Goal: Task Accomplishment & Management: Complete application form

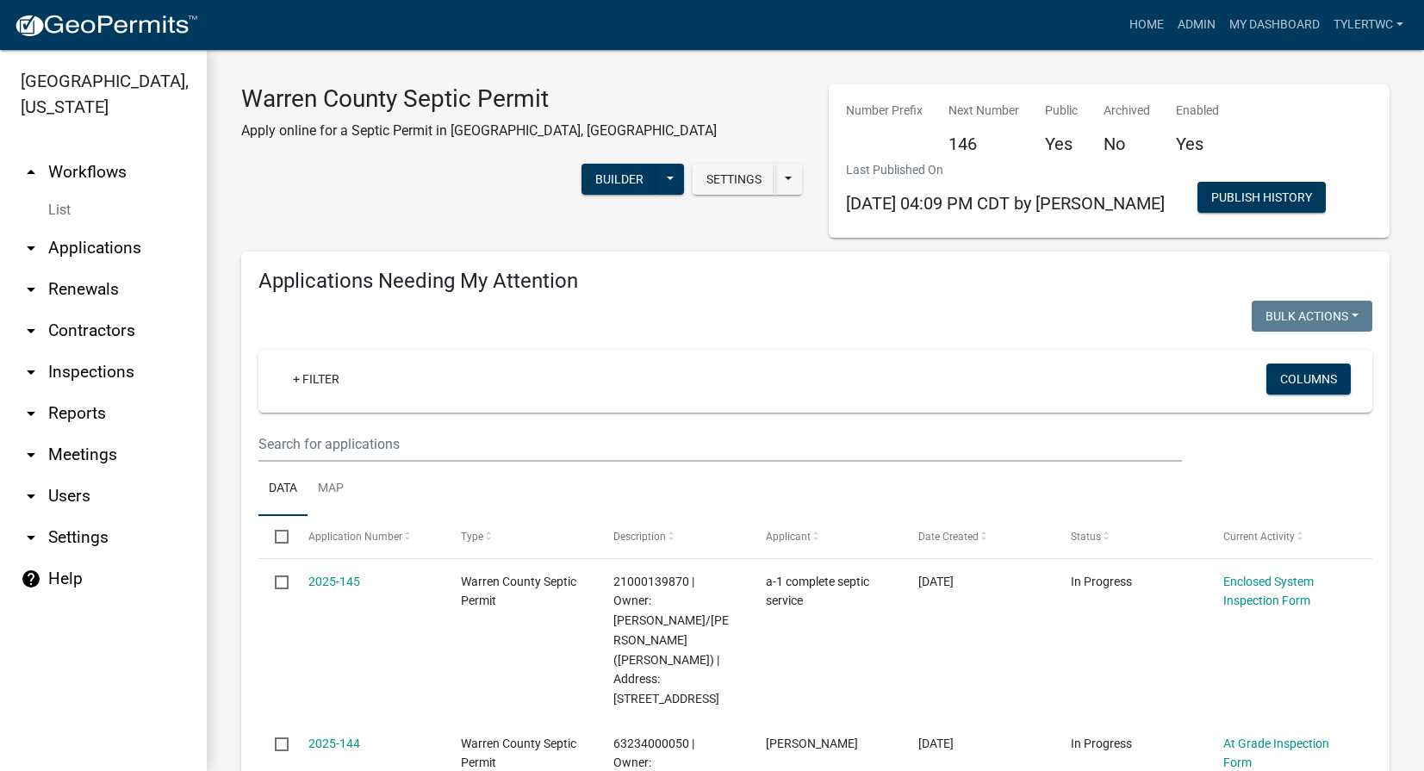
select select "2: 50"
select select "3: 100"
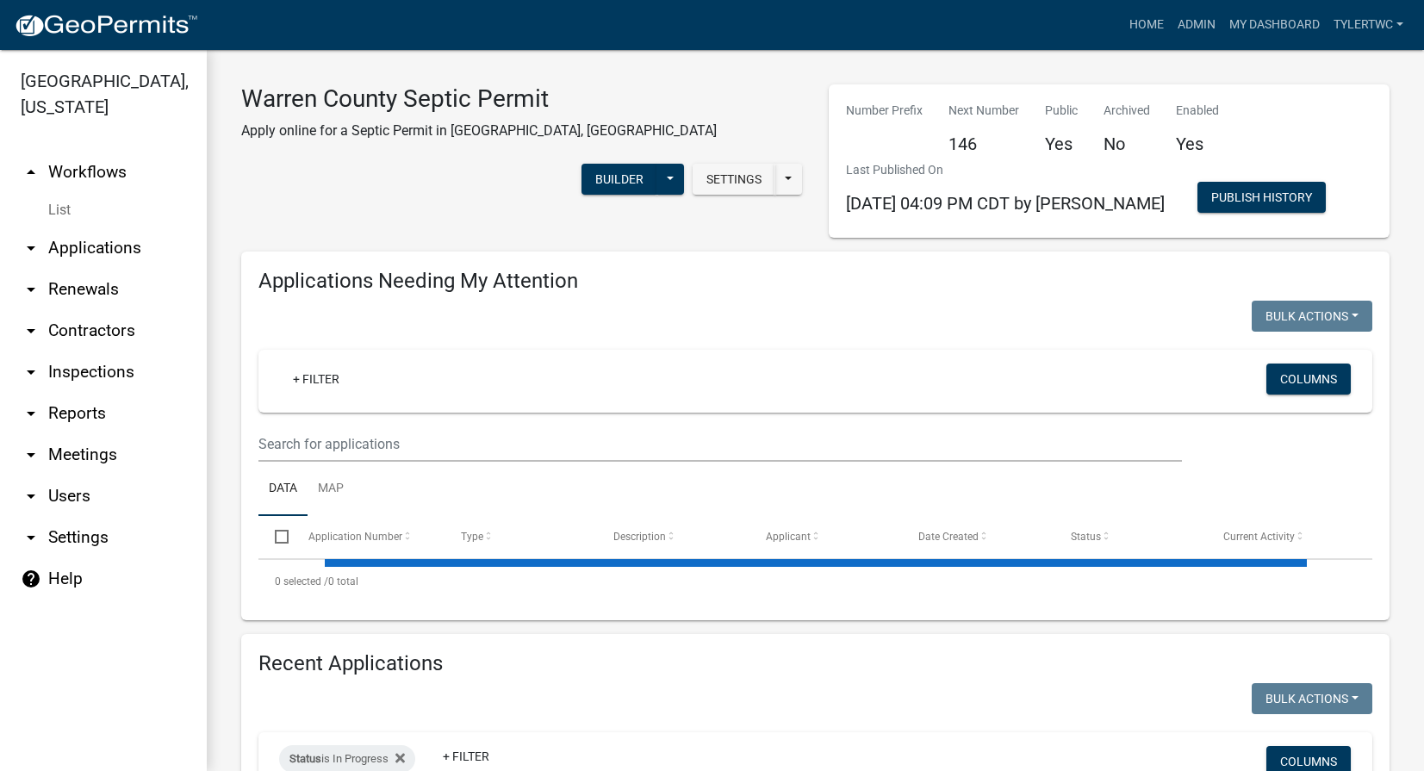
select select "2: 50"
select select "3: 100"
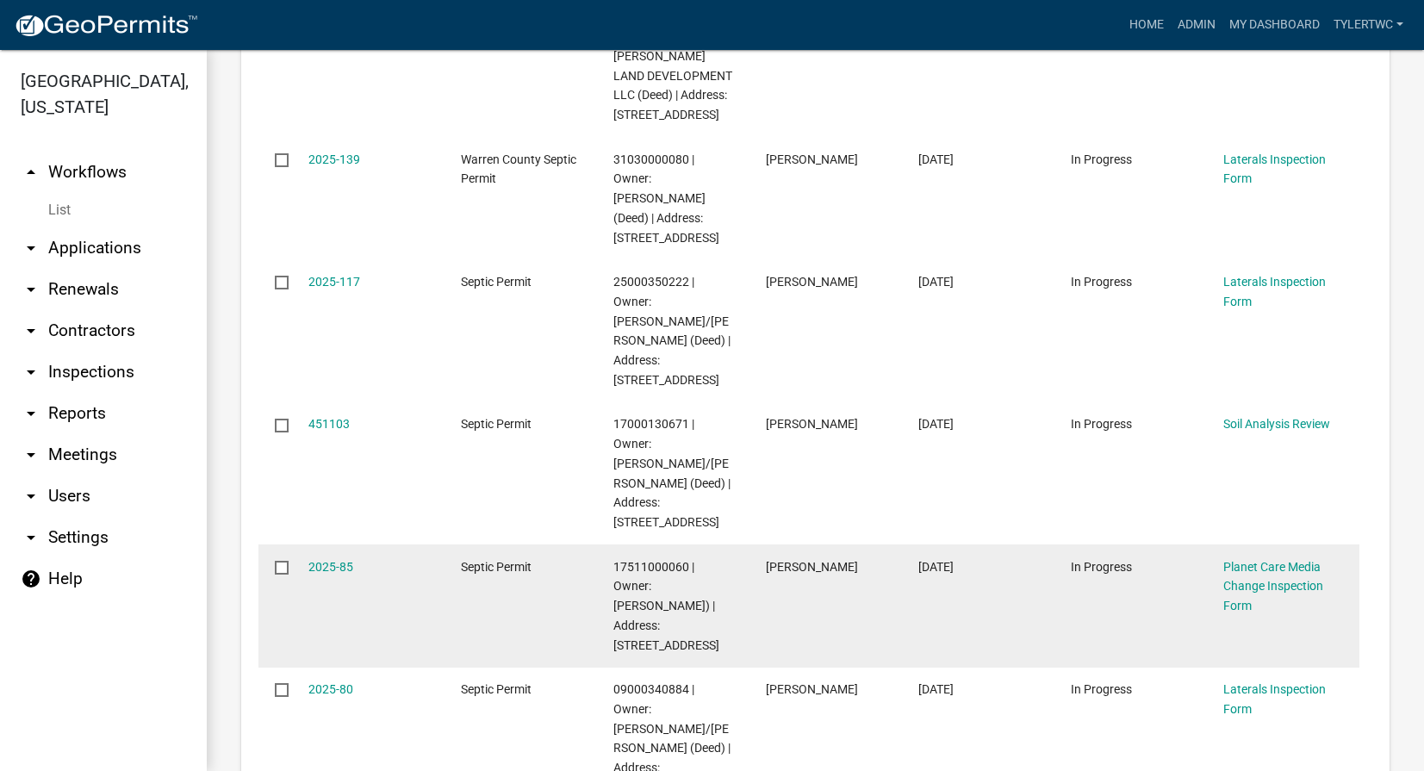
scroll to position [2613, 0]
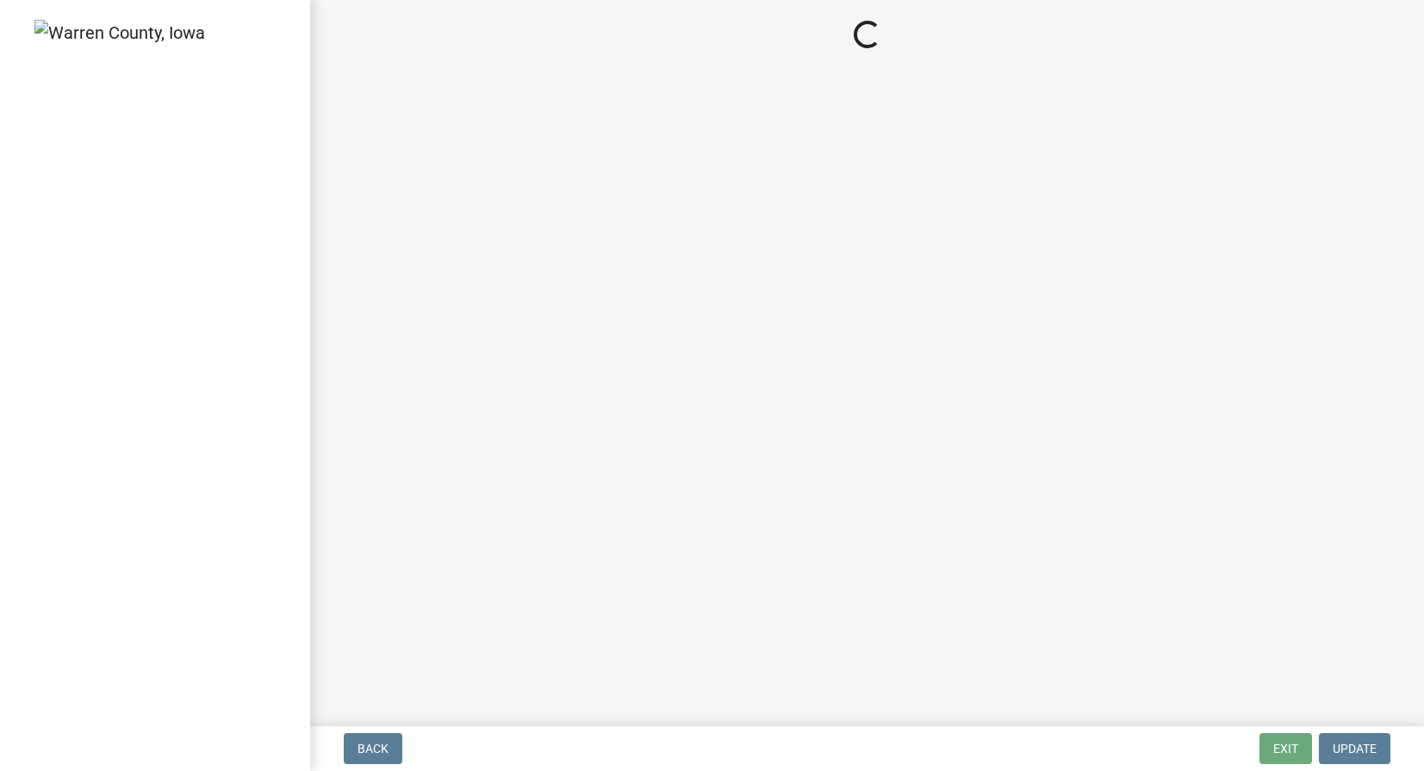
select select "d1e22d4f-68e7-4e9d-8701-604dd084f30f"
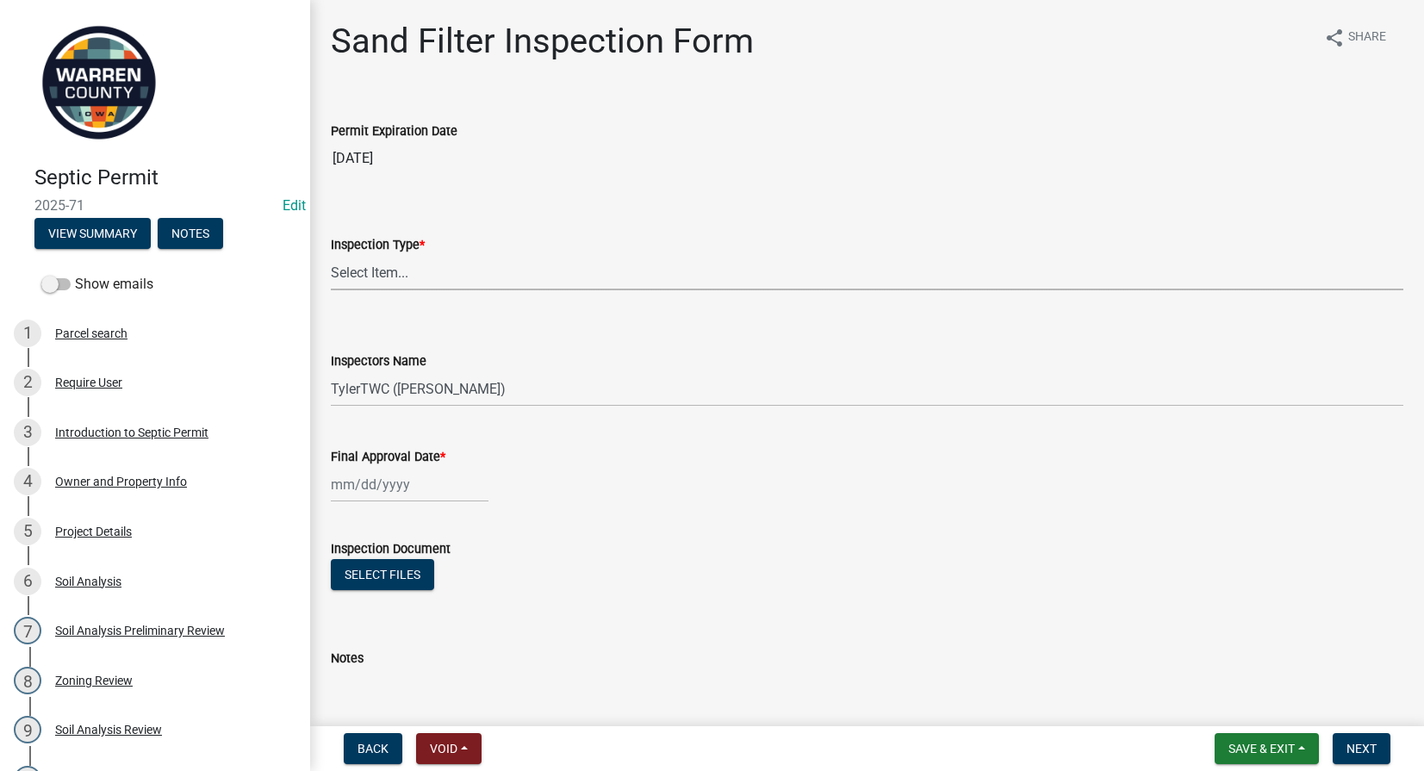
click at [432, 270] on select "Select Item... Sand Filter" at bounding box center [867, 272] width 1073 height 35
click at [331, 255] on select "Select Item... Sand Filter" at bounding box center [867, 272] width 1073 height 35
select select "712890e3-0e22-400e-a79f-3f3f8890de95"
click at [367, 487] on div at bounding box center [410, 484] width 158 height 35
select select "10"
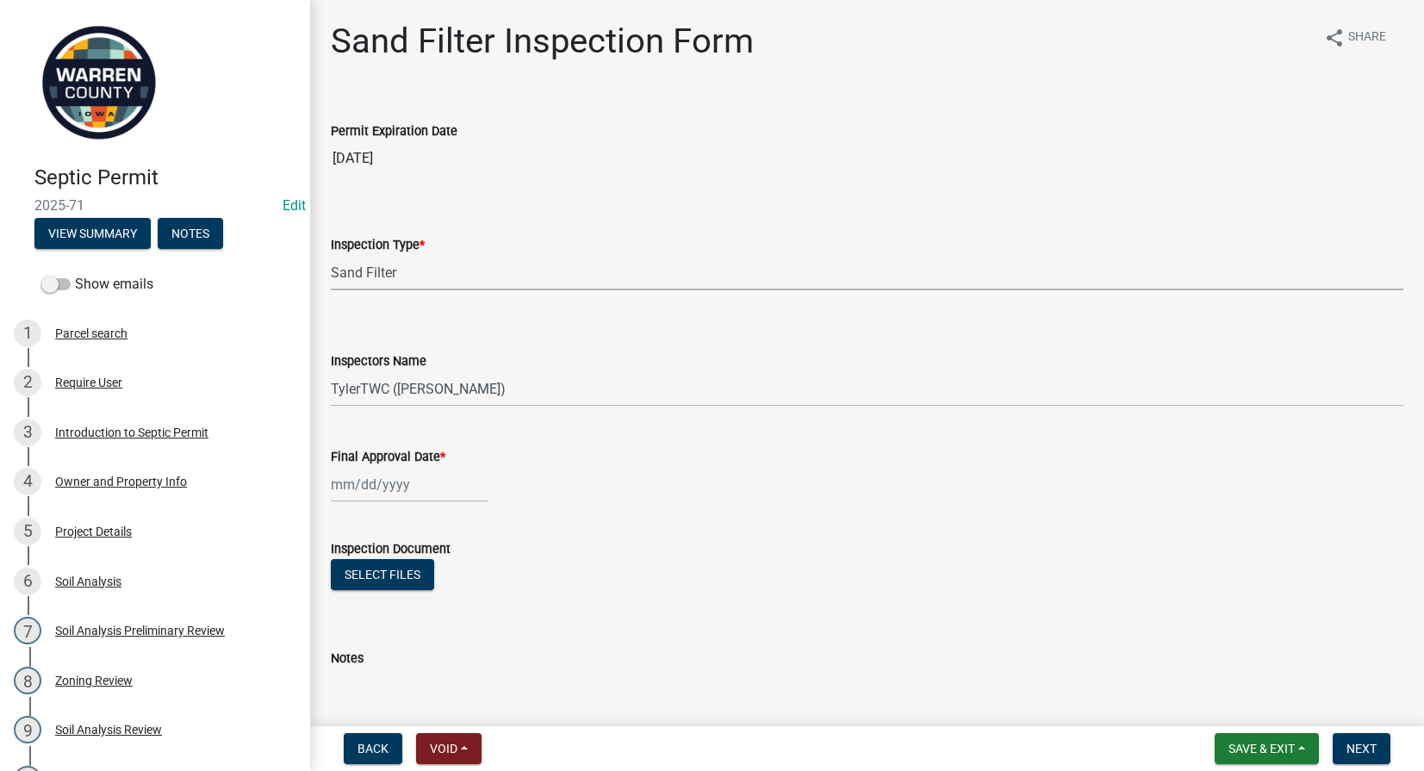
select select "2025"
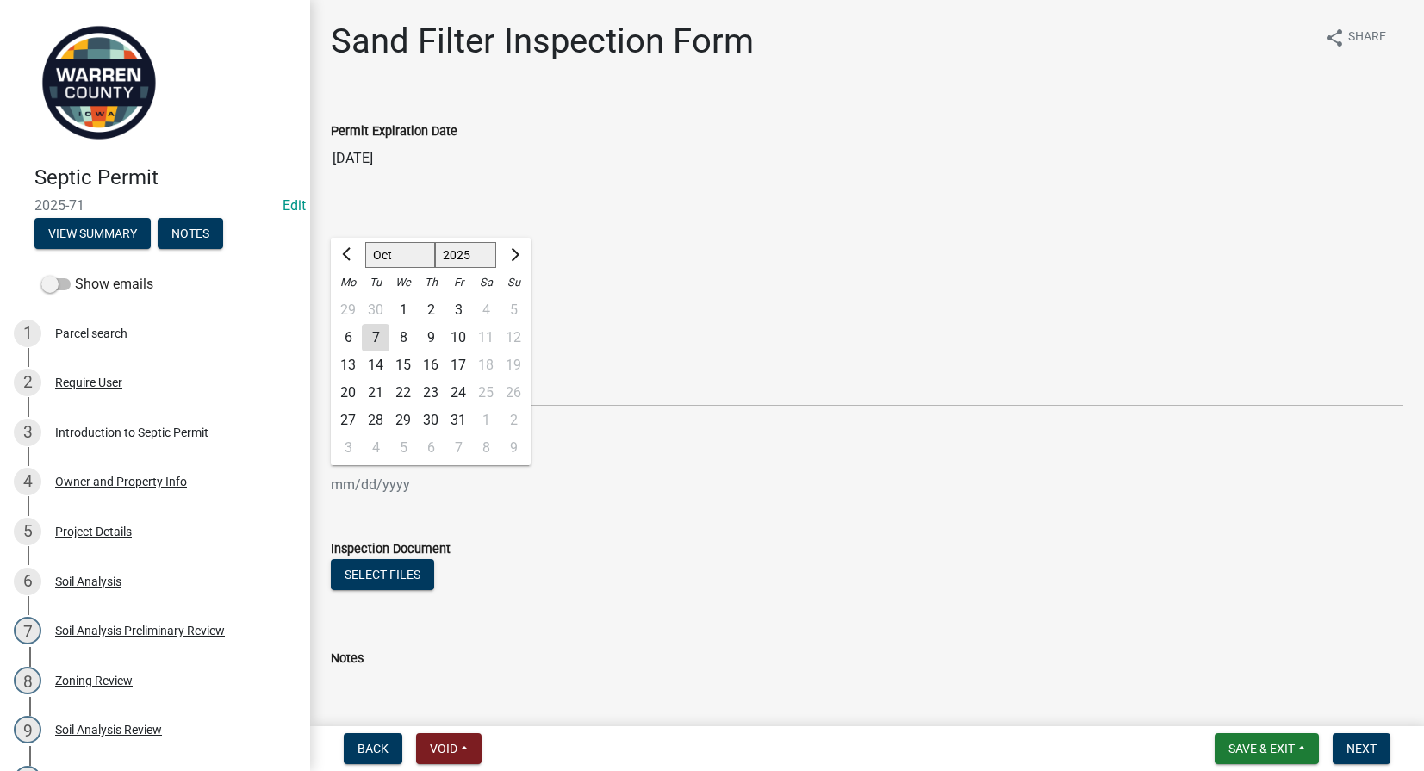
drag, startPoint x: 378, startPoint y: 338, endPoint x: 389, endPoint y: 352, distance: 18.4
click at [378, 338] on div "7" at bounding box center [376, 338] width 28 height 28
type input "10/07/2025"
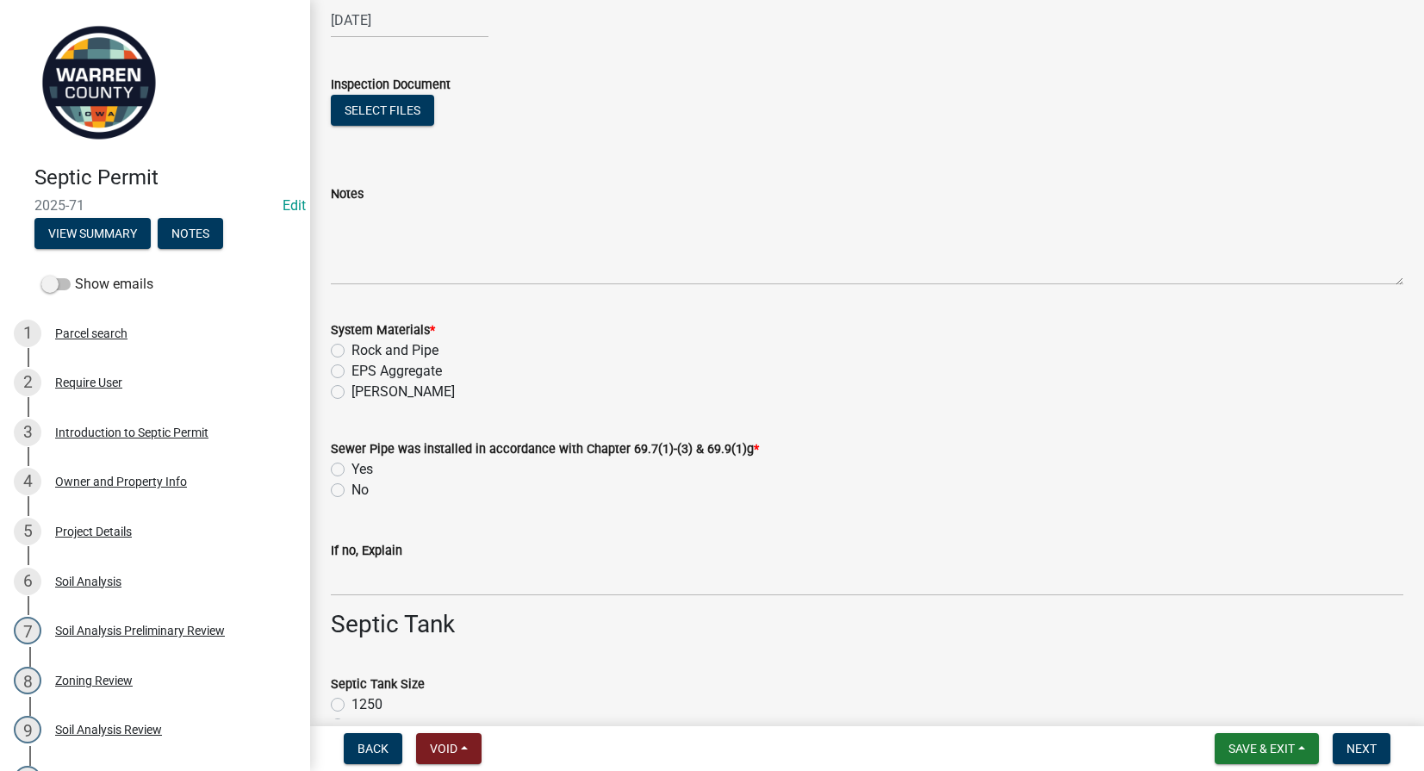
scroll to position [603, 0]
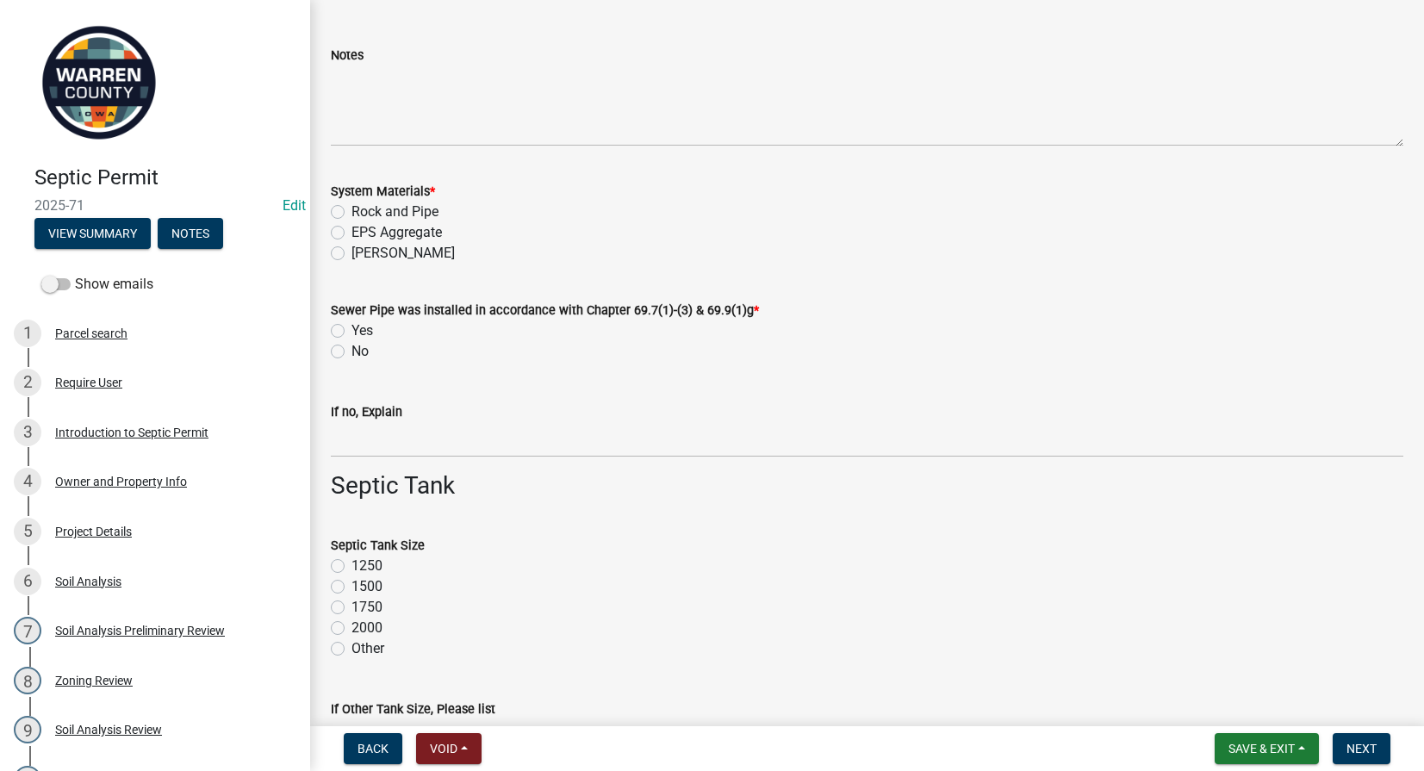
click at [352, 229] on label "EPS Aggregate" at bounding box center [397, 232] width 90 height 21
click at [352, 229] on input "EPS Aggregate" at bounding box center [357, 227] width 11 height 11
radio input "true"
click at [352, 333] on label "Yes" at bounding box center [363, 331] width 22 height 21
click at [352, 332] on input "Yes" at bounding box center [357, 326] width 11 height 11
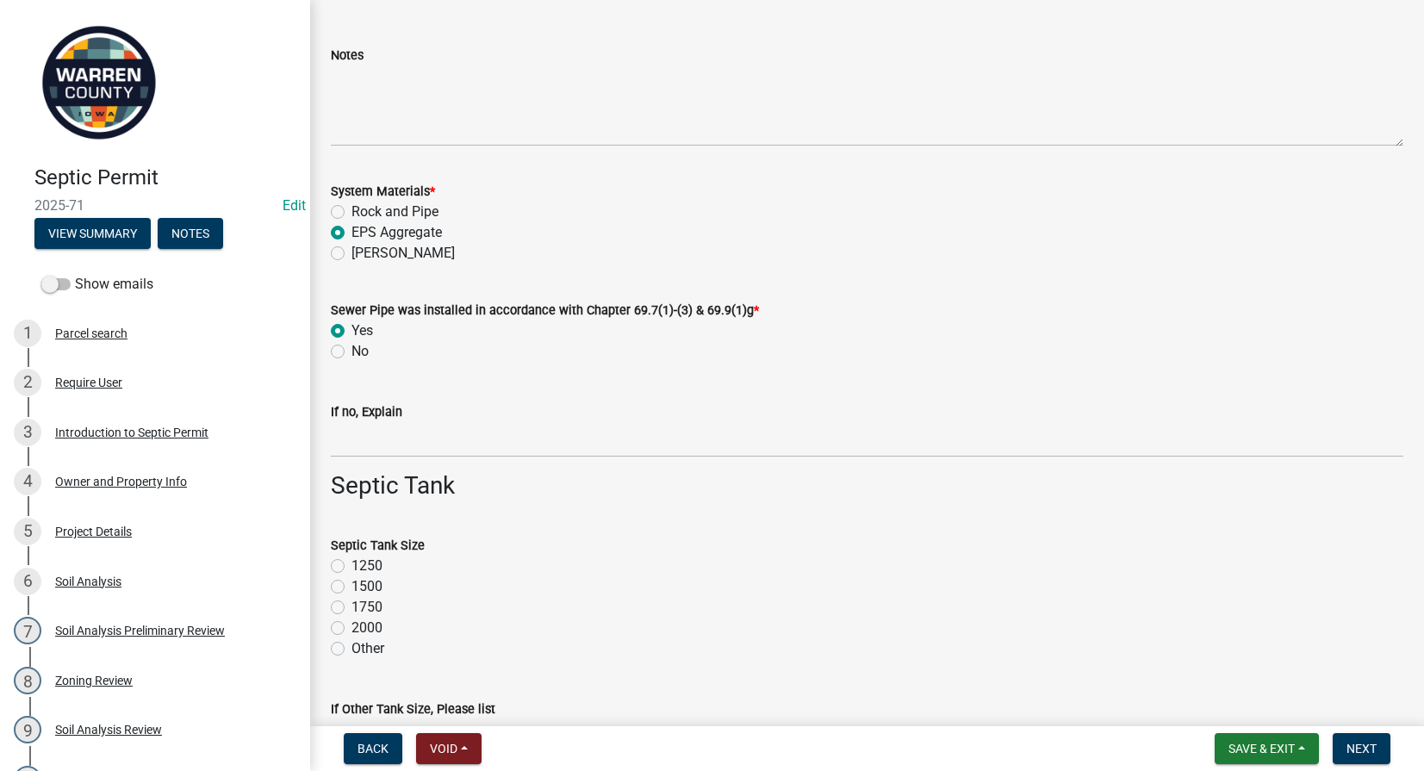
radio input "true"
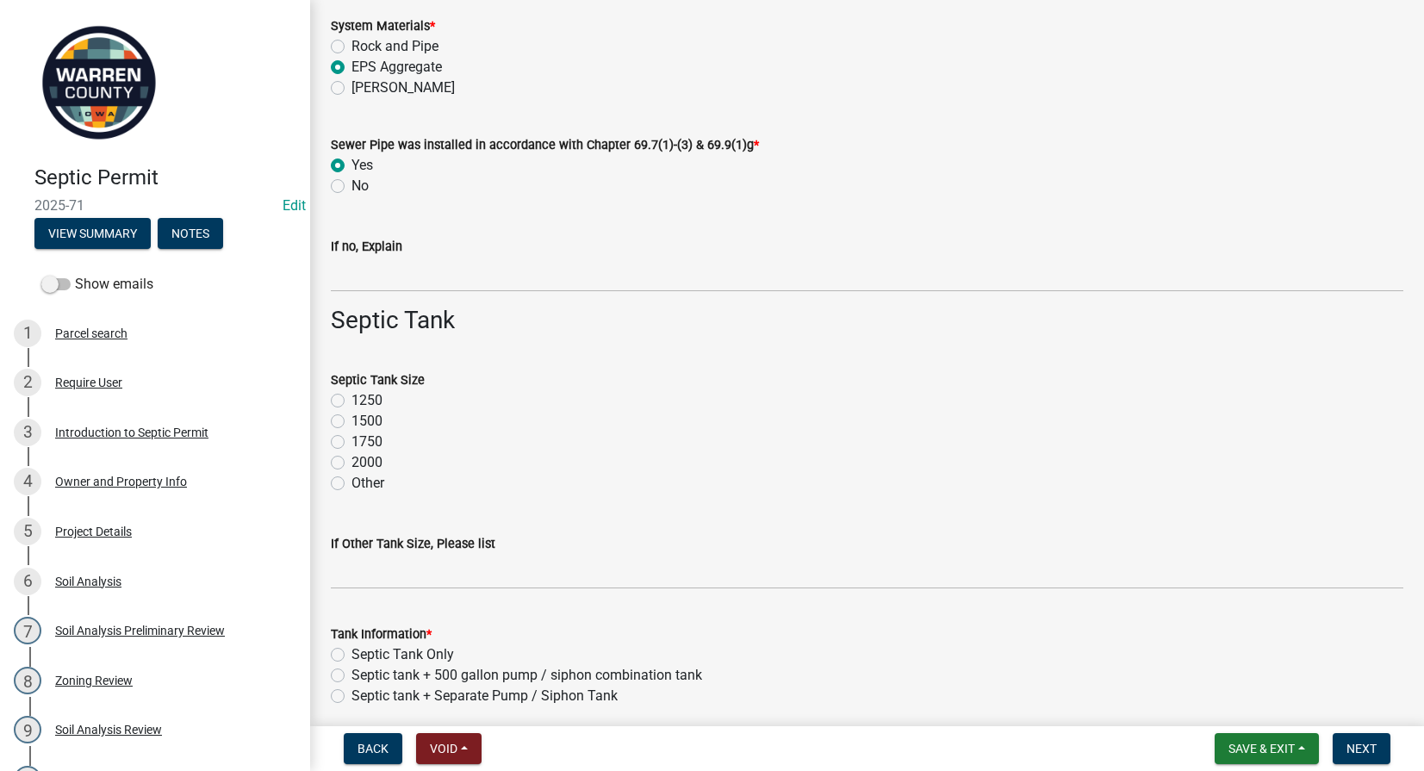
scroll to position [804, 0]
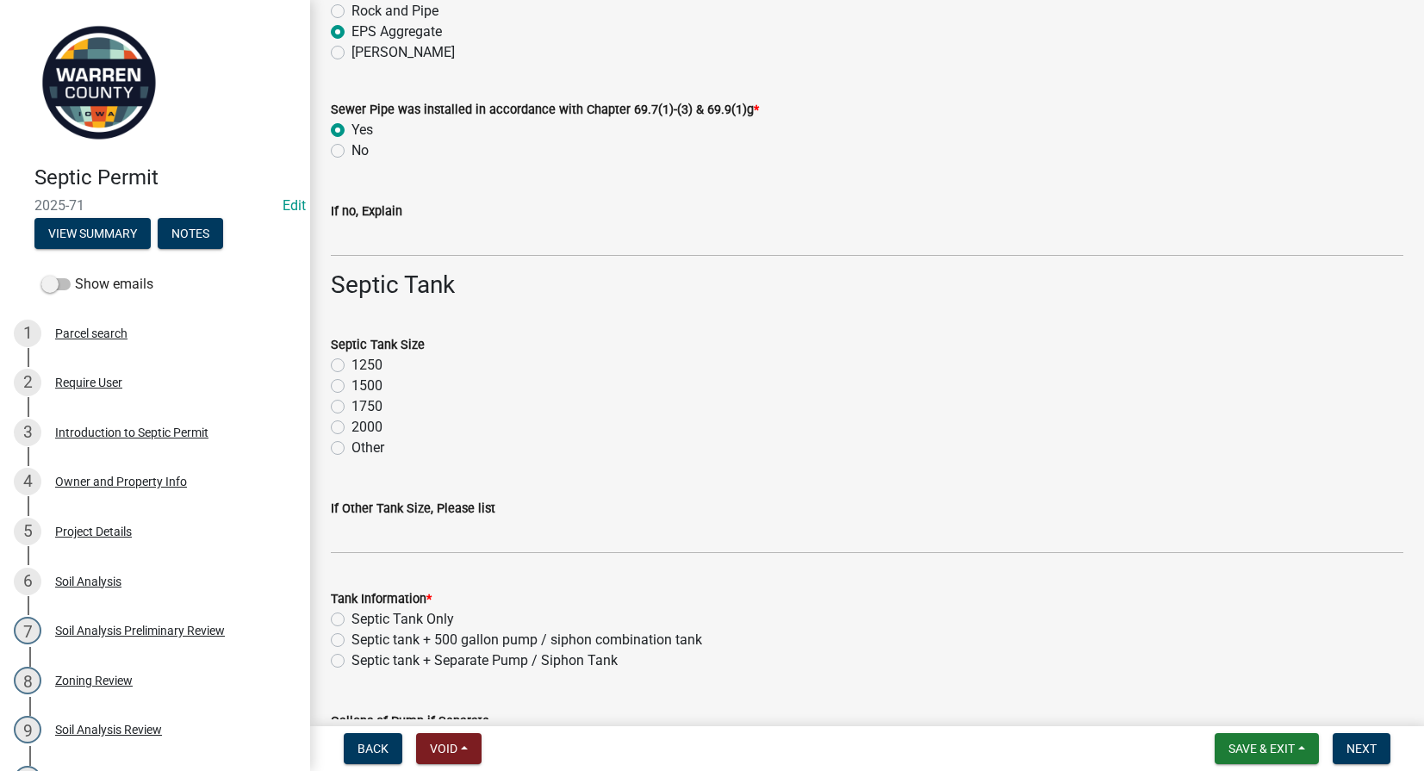
drag, startPoint x: 337, startPoint y: 447, endPoint x: 358, endPoint y: 505, distance: 61.6
click at [352, 447] on label "Other" at bounding box center [368, 448] width 33 height 21
click at [352, 447] on input "Other" at bounding box center [357, 443] width 11 height 11
radio input "true"
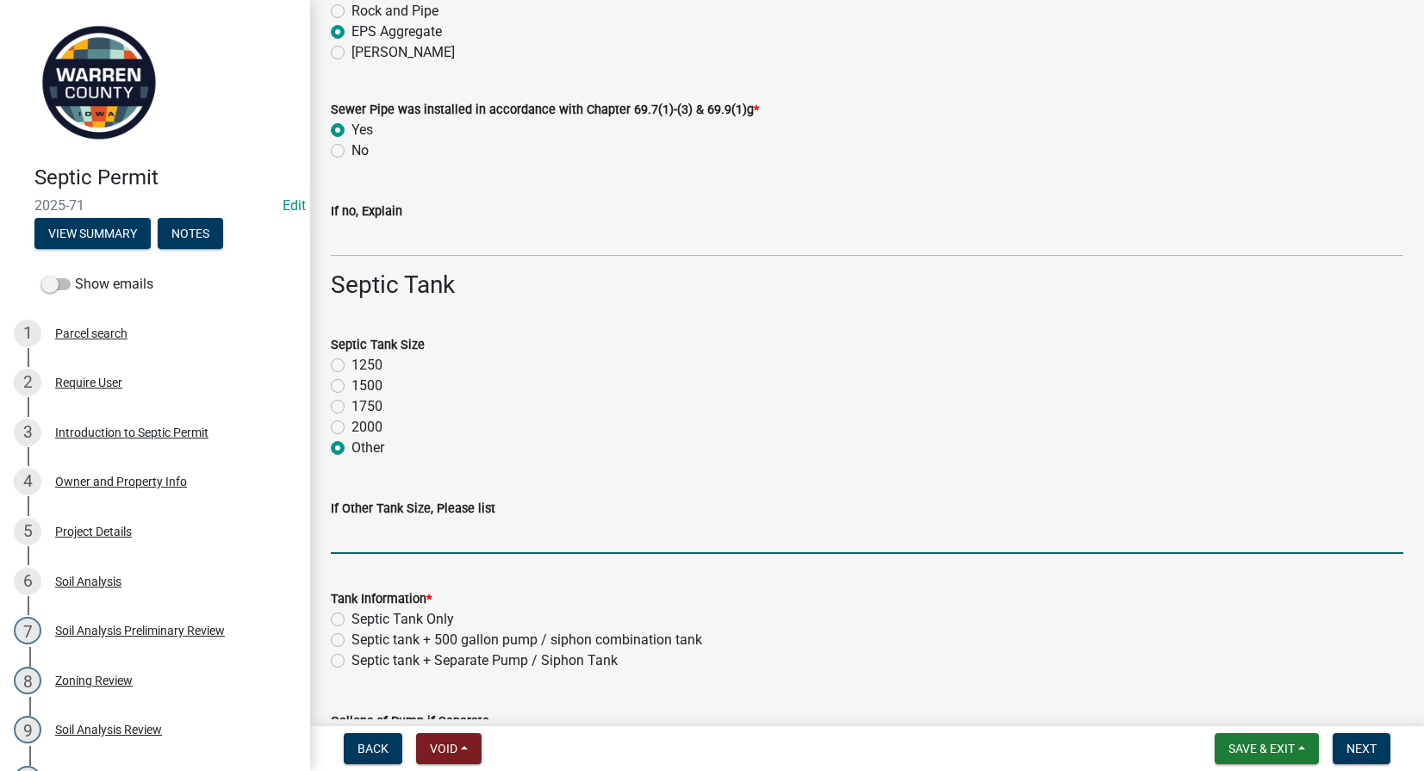
click at [360, 542] on input "If Other Tank Size, Please list" at bounding box center [867, 536] width 1073 height 35
type input "1500 gallon and 500 gallon"
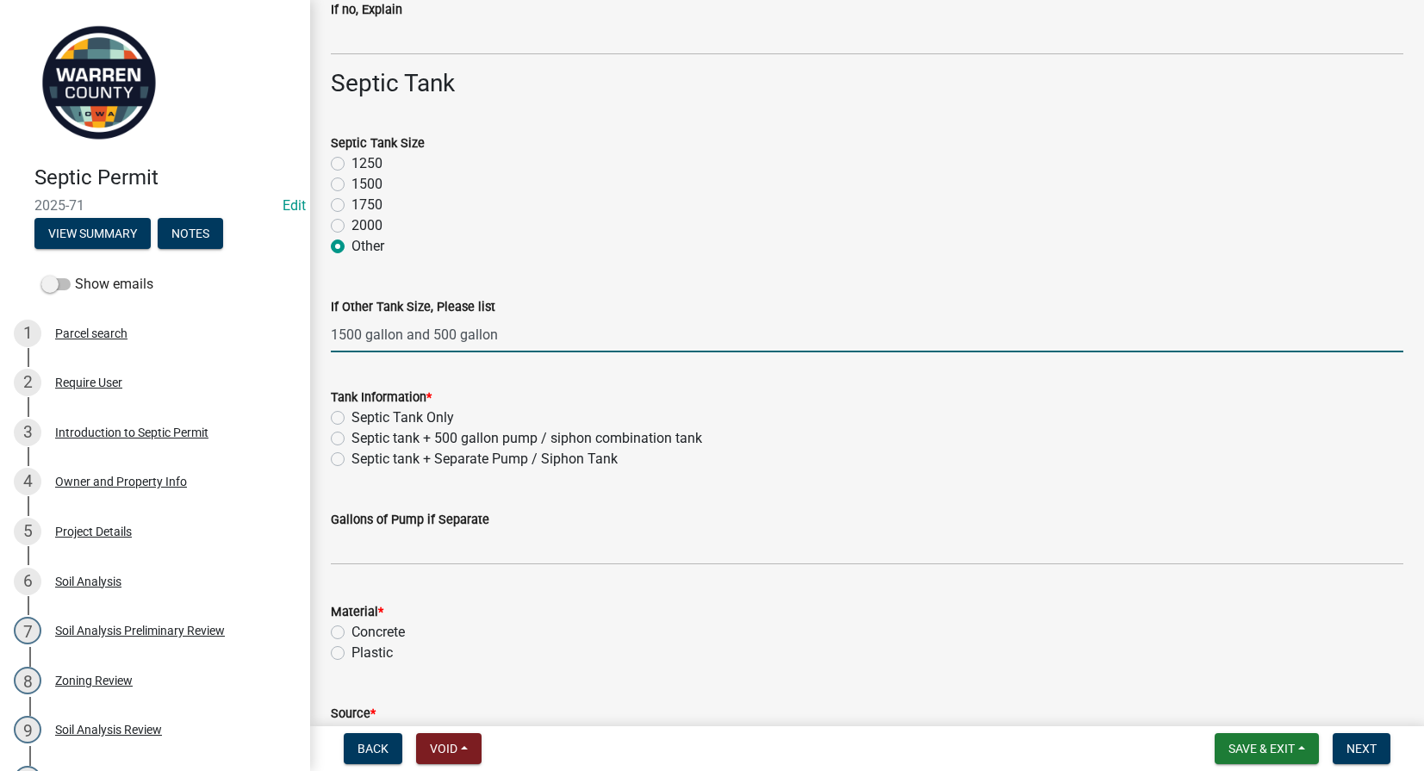
click at [352, 458] on label "Septic tank + Separate Pump / Siphon Tank" at bounding box center [485, 459] width 266 height 21
click at [352, 458] on input "Septic tank + Separate Pump / Siphon Tank" at bounding box center [357, 454] width 11 height 11
radio input "true"
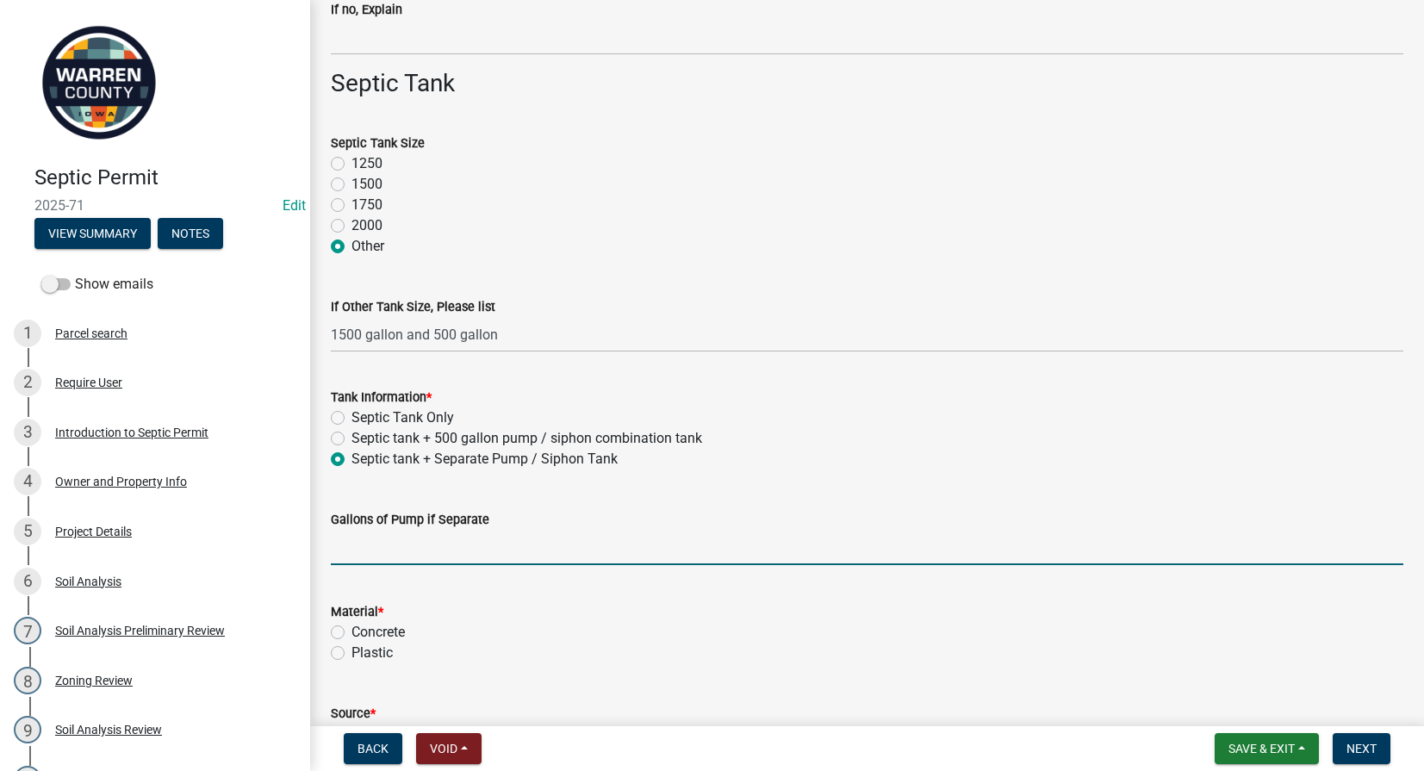
click at [354, 553] on input "text" at bounding box center [867, 547] width 1073 height 35
type input "500"
click at [352, 652] on label "Plastic" at bounding box center [372, 653] width 41 height 21
click at [352, 652] on input "Plastic" at bounding box center [357, 648] width 11 height 11
radio input "true"
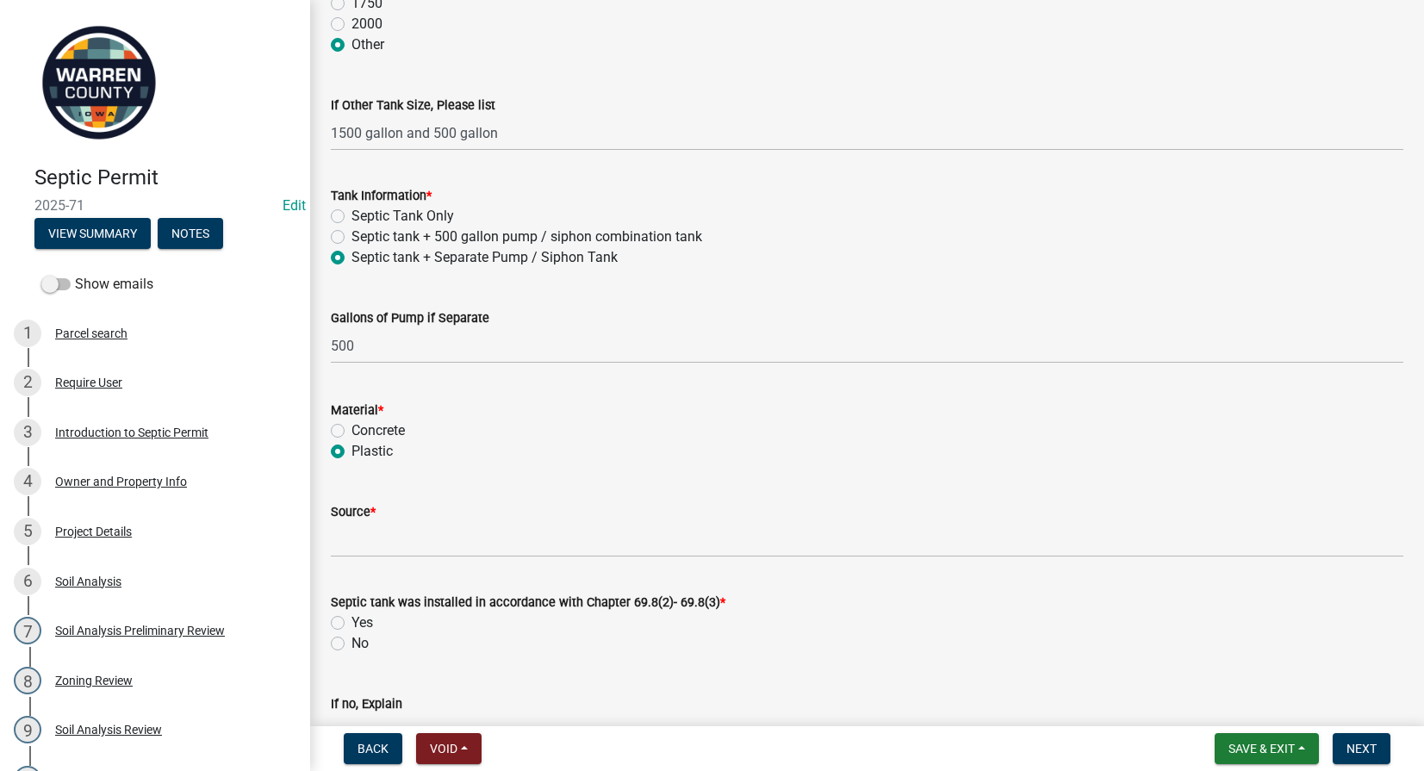
scroll to position [1407, 0]
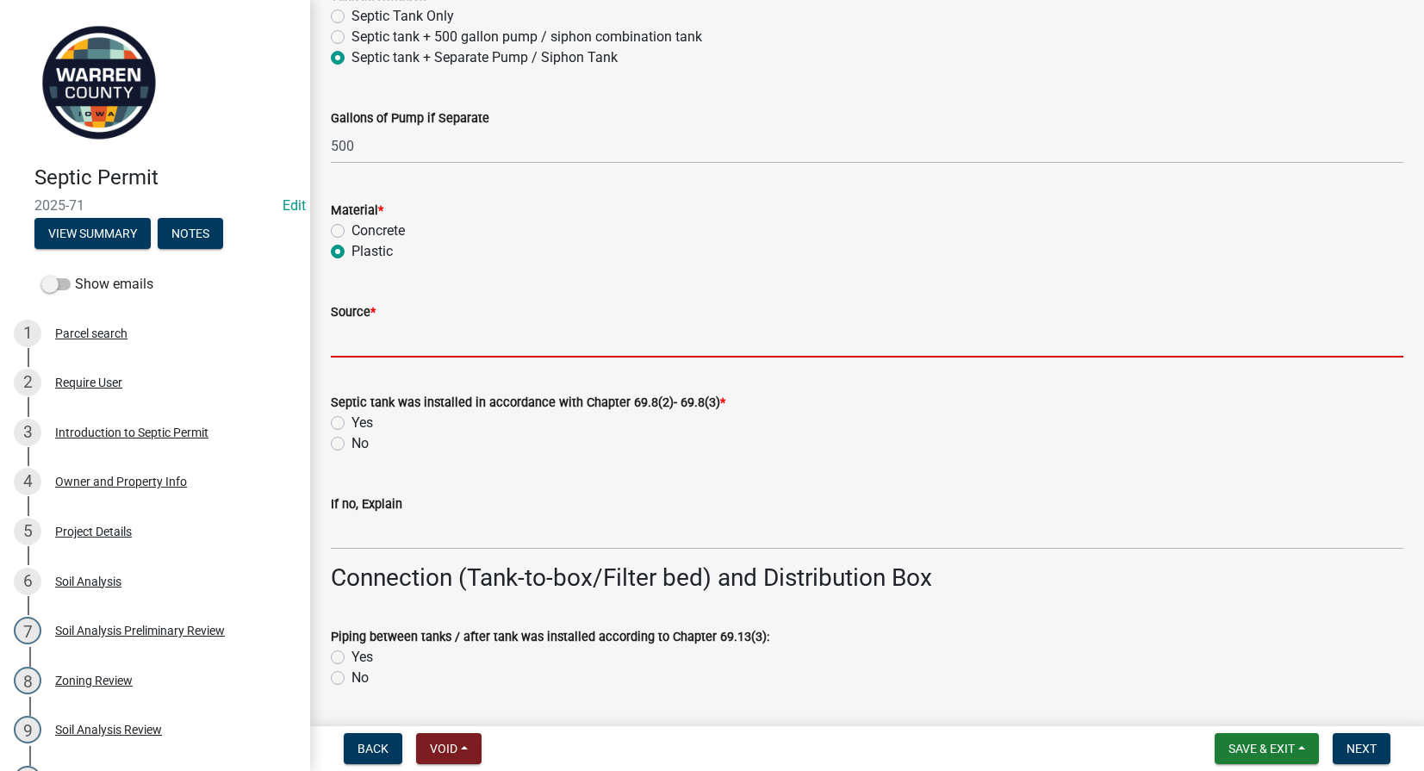
click at [353, 346] on input "Source *" at bounding box center [867, 339] width 1073 height 35
type input "Coon Poly Tank"
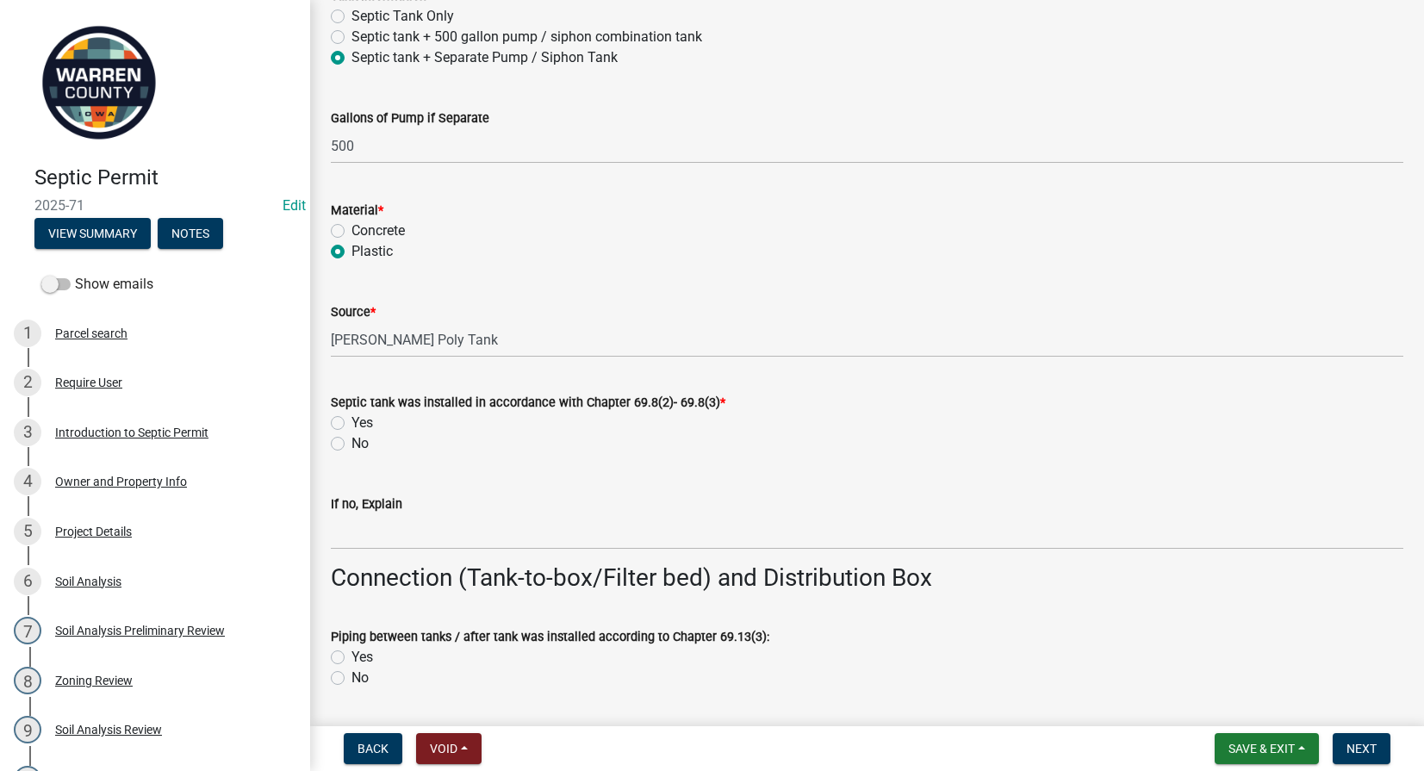
click at [352, 422] on label "Yes" at bounding box center [363, 423] width 22 height 21
click at [352, 422] on input "Yes" at bounding box center [357, 418] width 11 height 11
radio input "true"
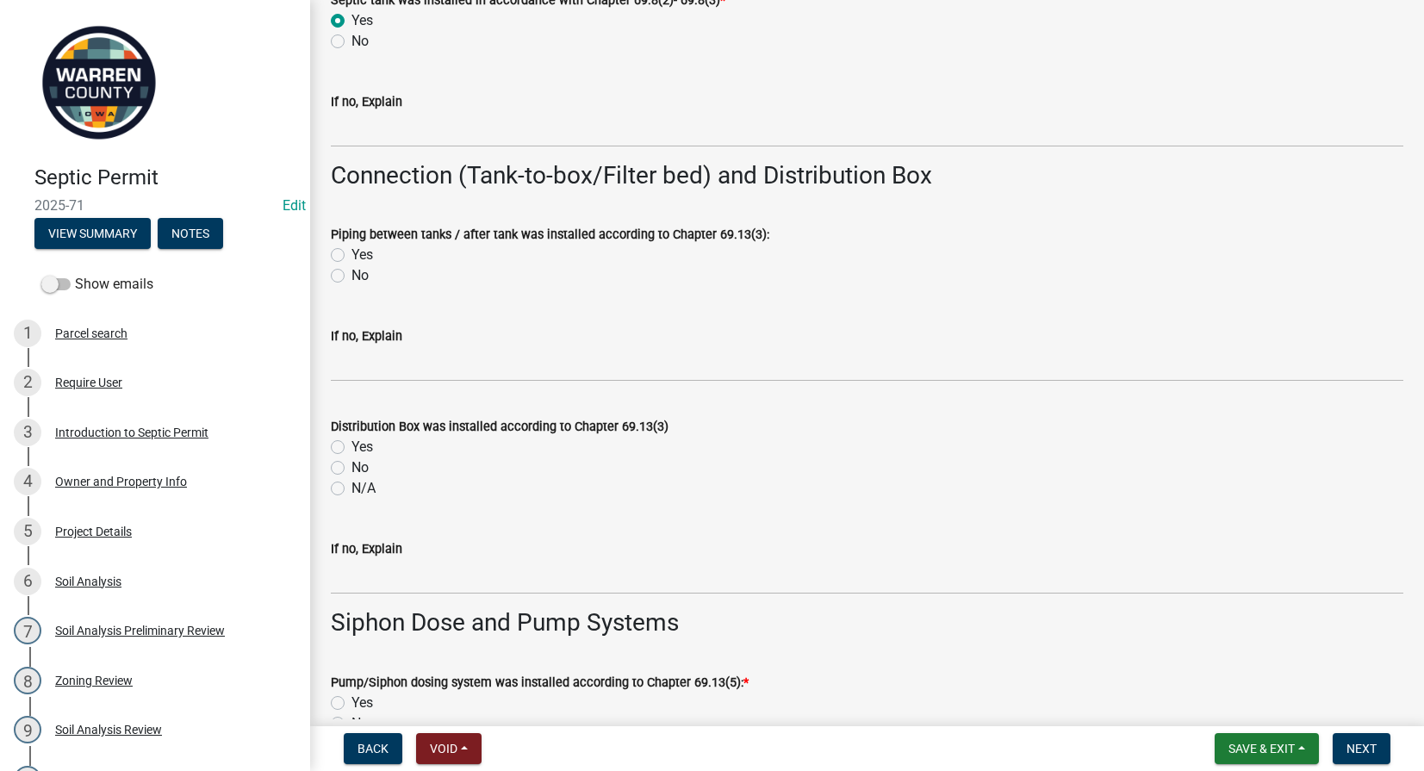
click at [352, 253] on label "Yes" at bounding box center [363, 255] width 22 height 21
click at [352, 253] on input "Yes" at bounding box center [357, 250] width 11 height 11
radio input "true"
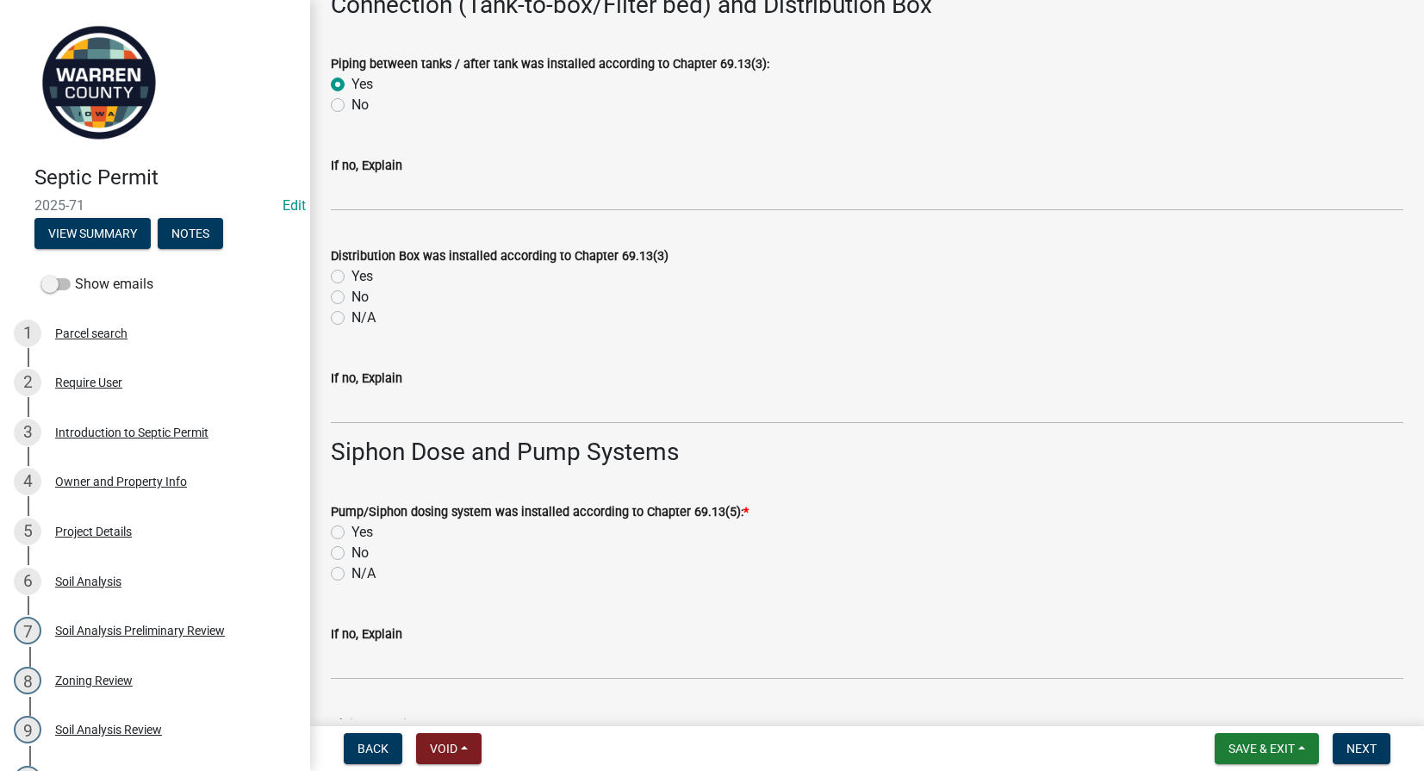
scroll to position [2010, 0]
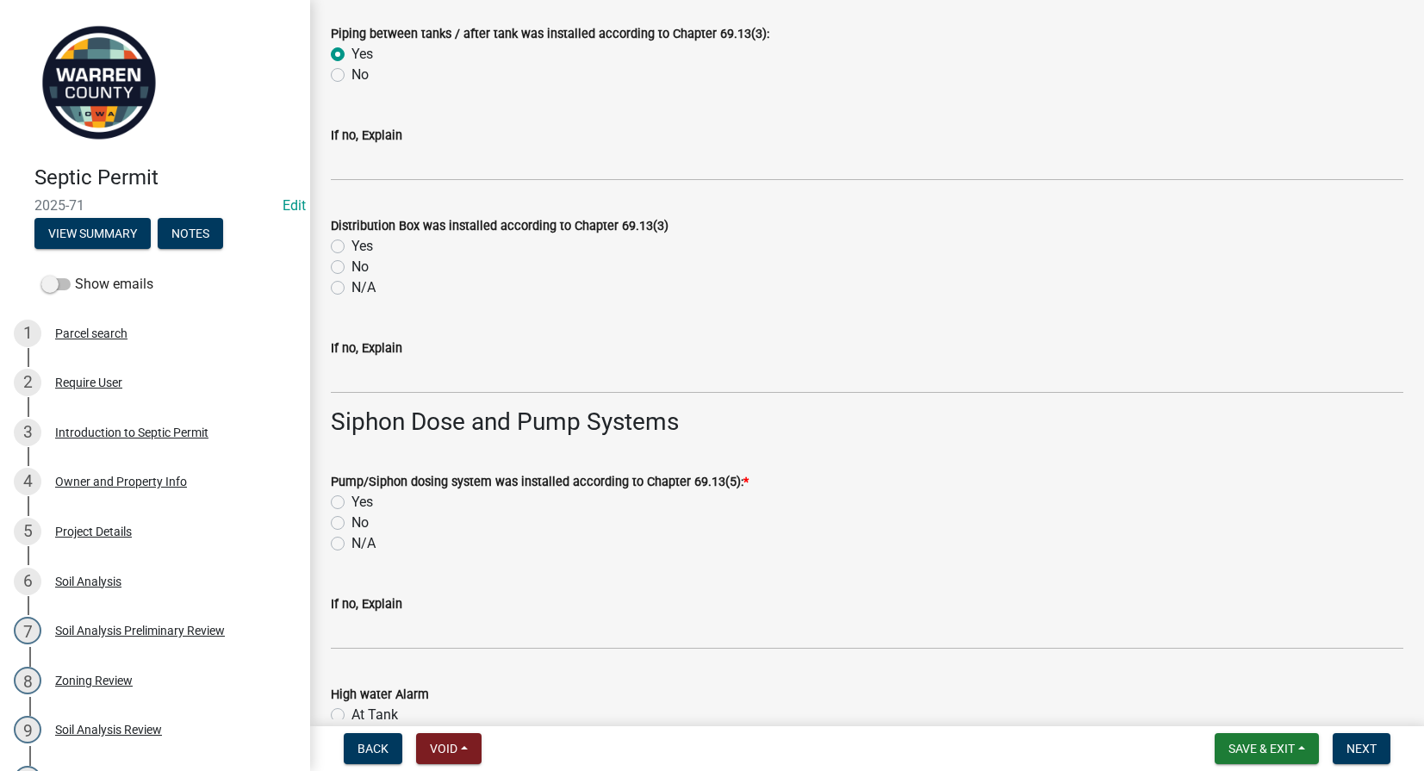
click at [352, 289] on label "N/A" at bounding box center [364, 287] width 24 height 21
click at [352, 289] on input "N/A" at bounding box center [357, 282] width 11 height 11
radio input "true"
click at [352, 501] on label "Yes" at bounding box center [363, 502] width 22 height 21
click at [352, 501] on input "Yes" at bounding box center [357, 497] width 11 height 11
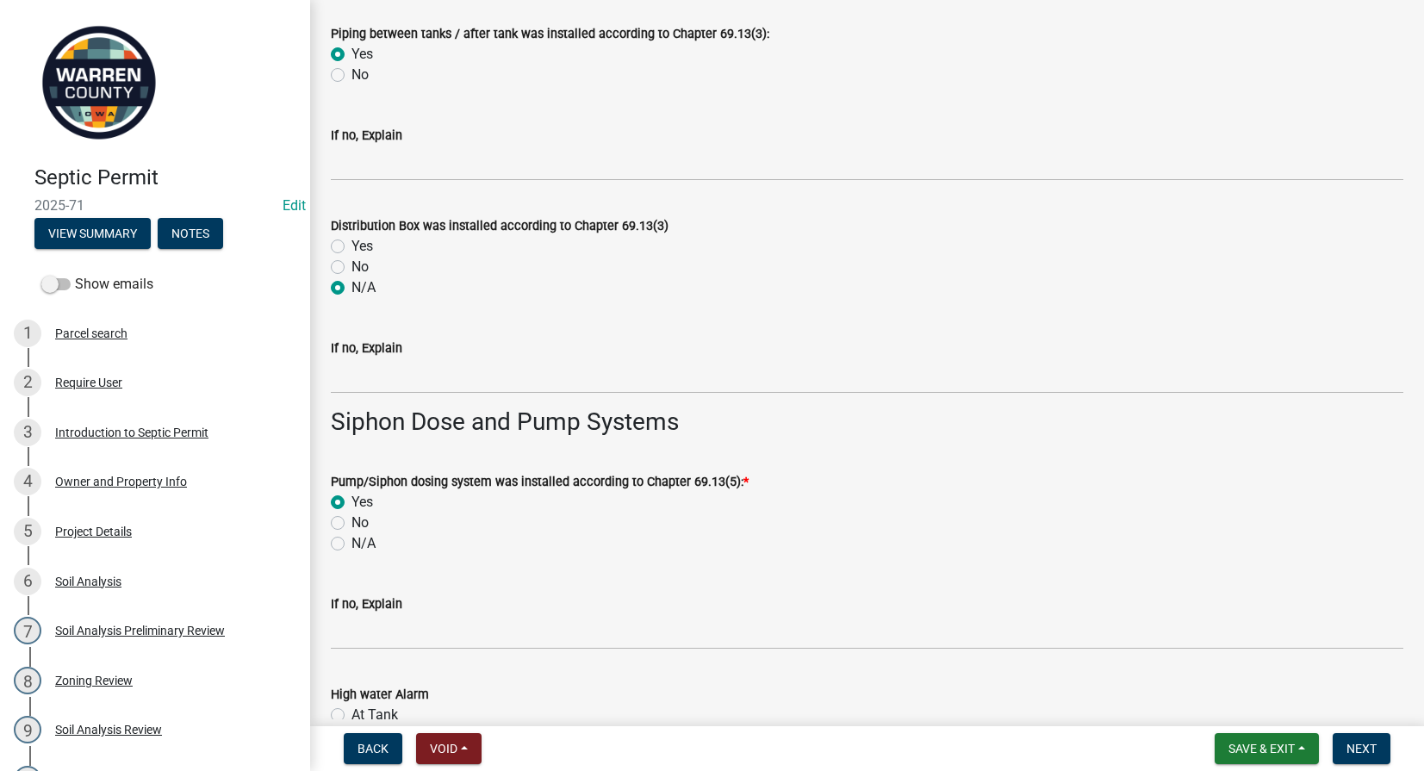
radio input "true"
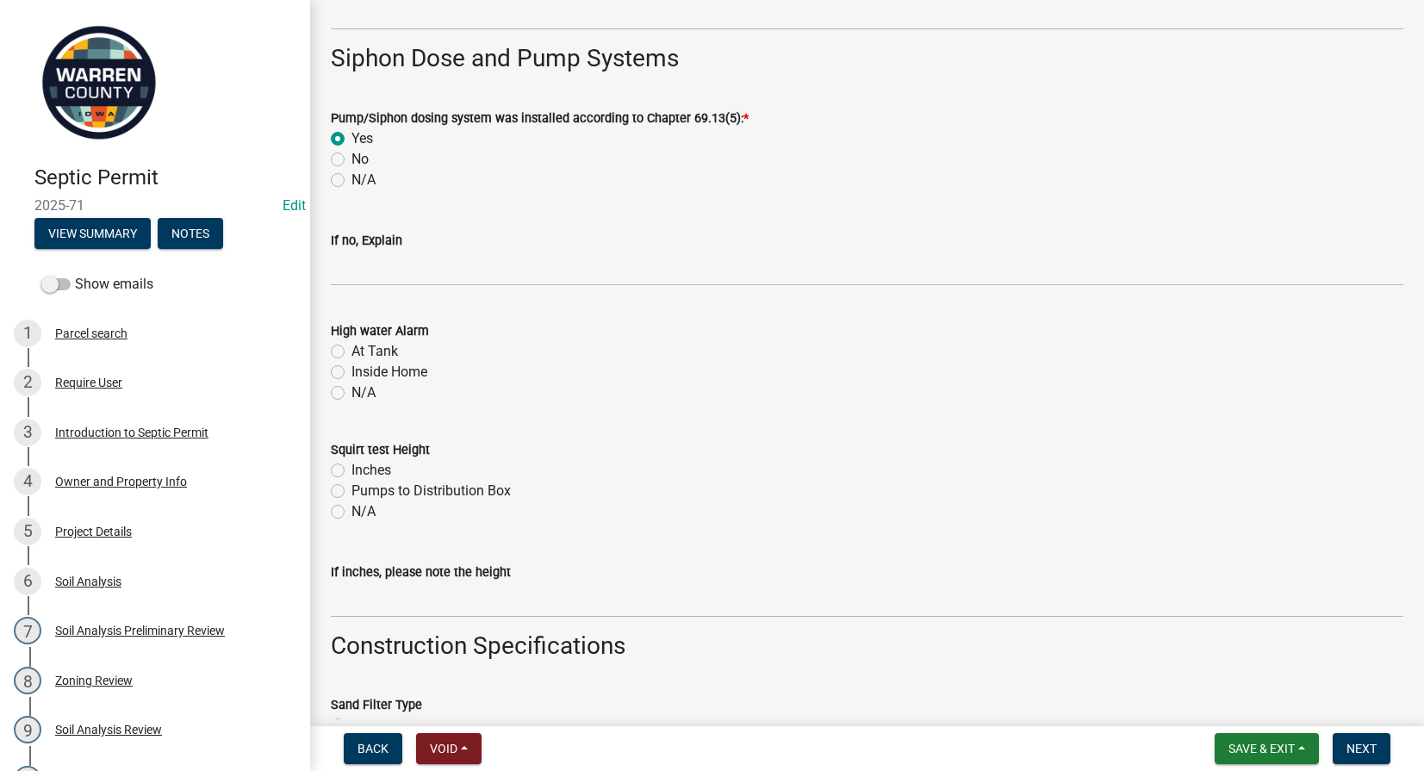
scroll to position [2412, 0]
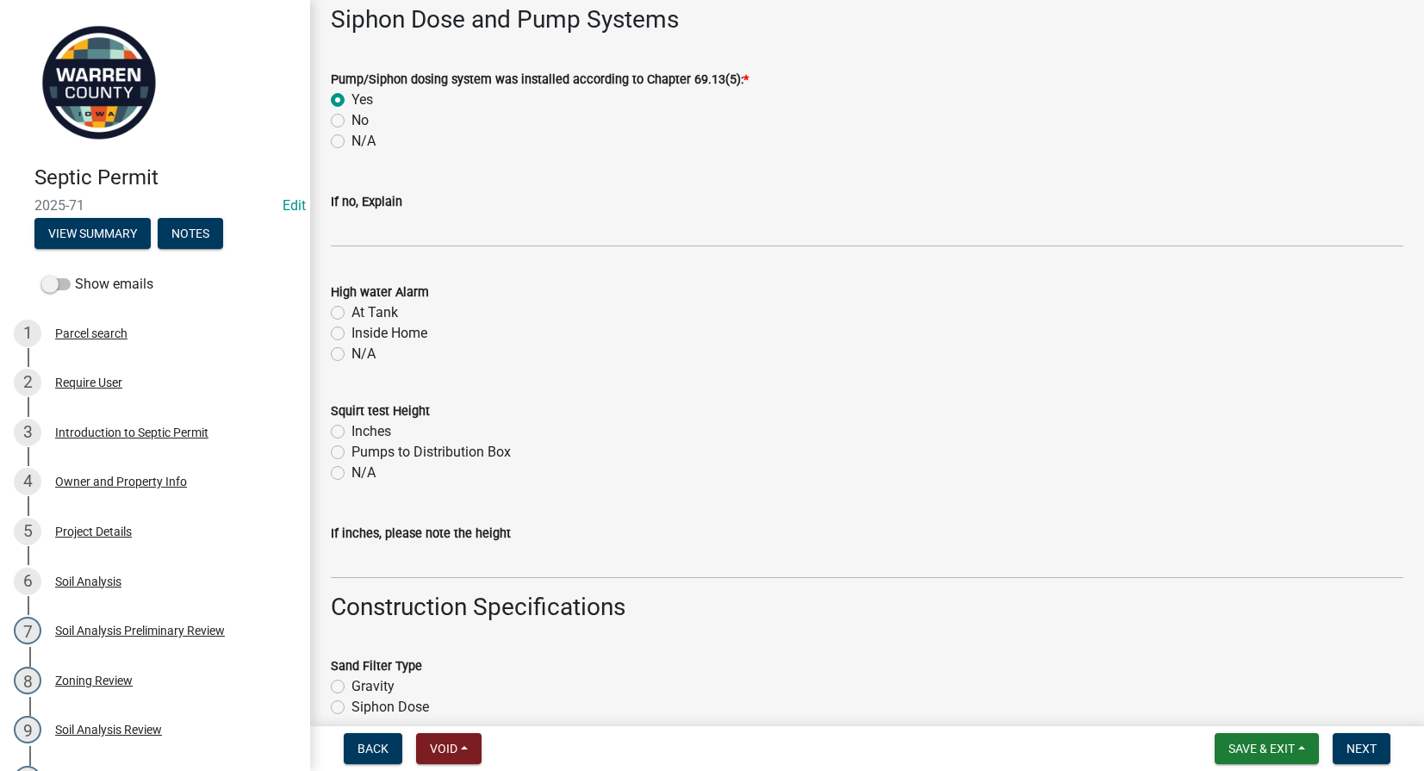
click at [352, 309] on label "At Tank" at bounding box center [375, 312] width 47 height 21
click at [352, 309] on input "At Tank" at bounding box center [357, 307] width 11 height 11
radio input "true"
click at [352, 431] on label "Inches" at bounding box center [372, 431] width 40 height 21
click at [352, 431] on input "Inches" at bounding box center [357, 426] width 11 height 11
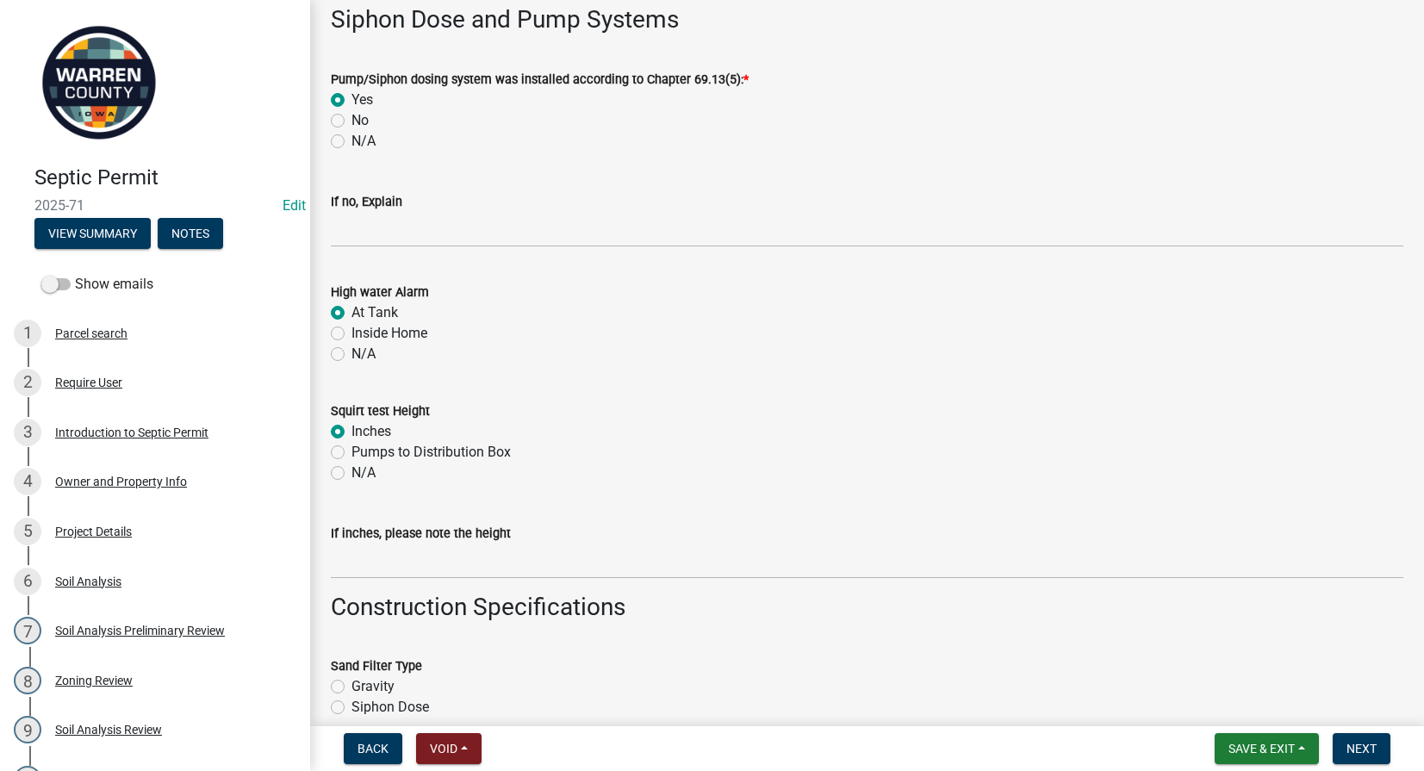
radio input "true"
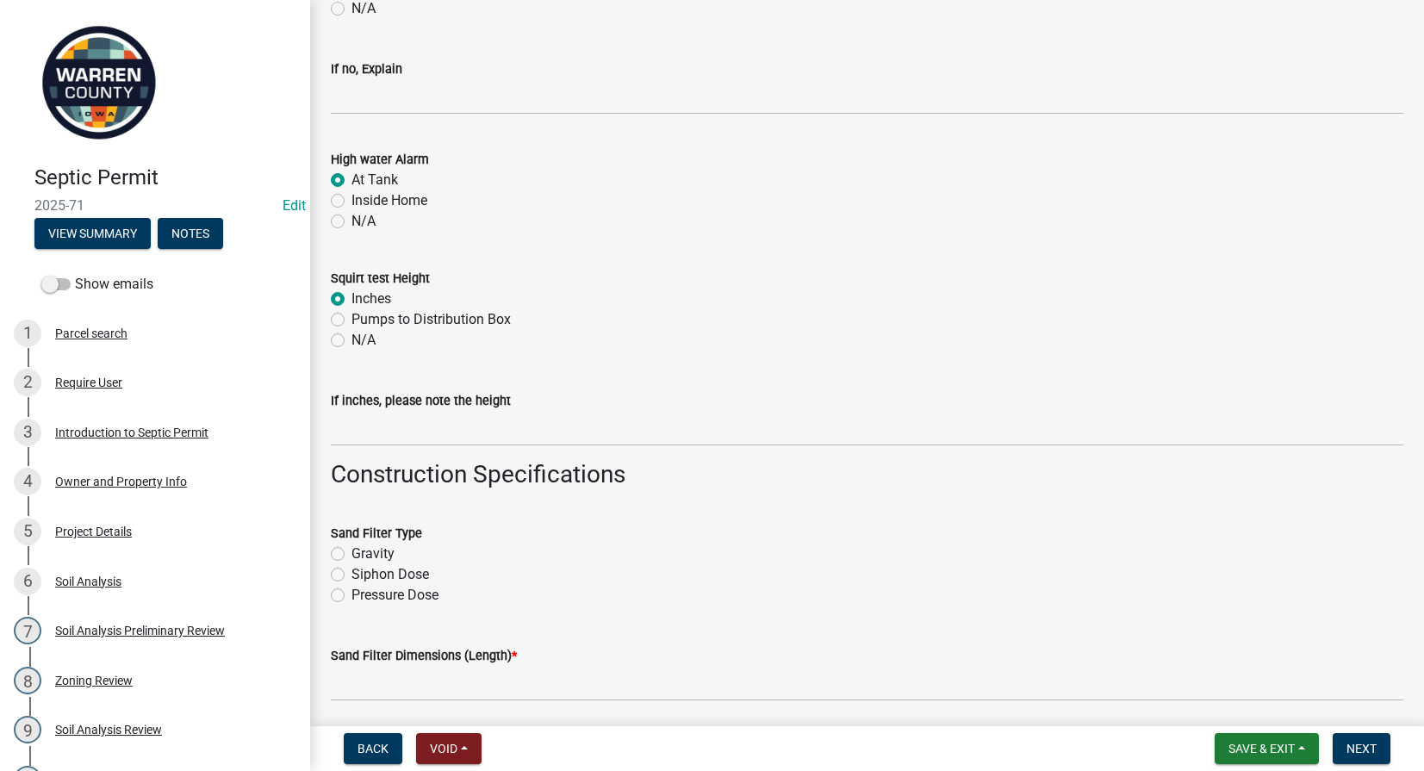
scroll to position [2613, 0]
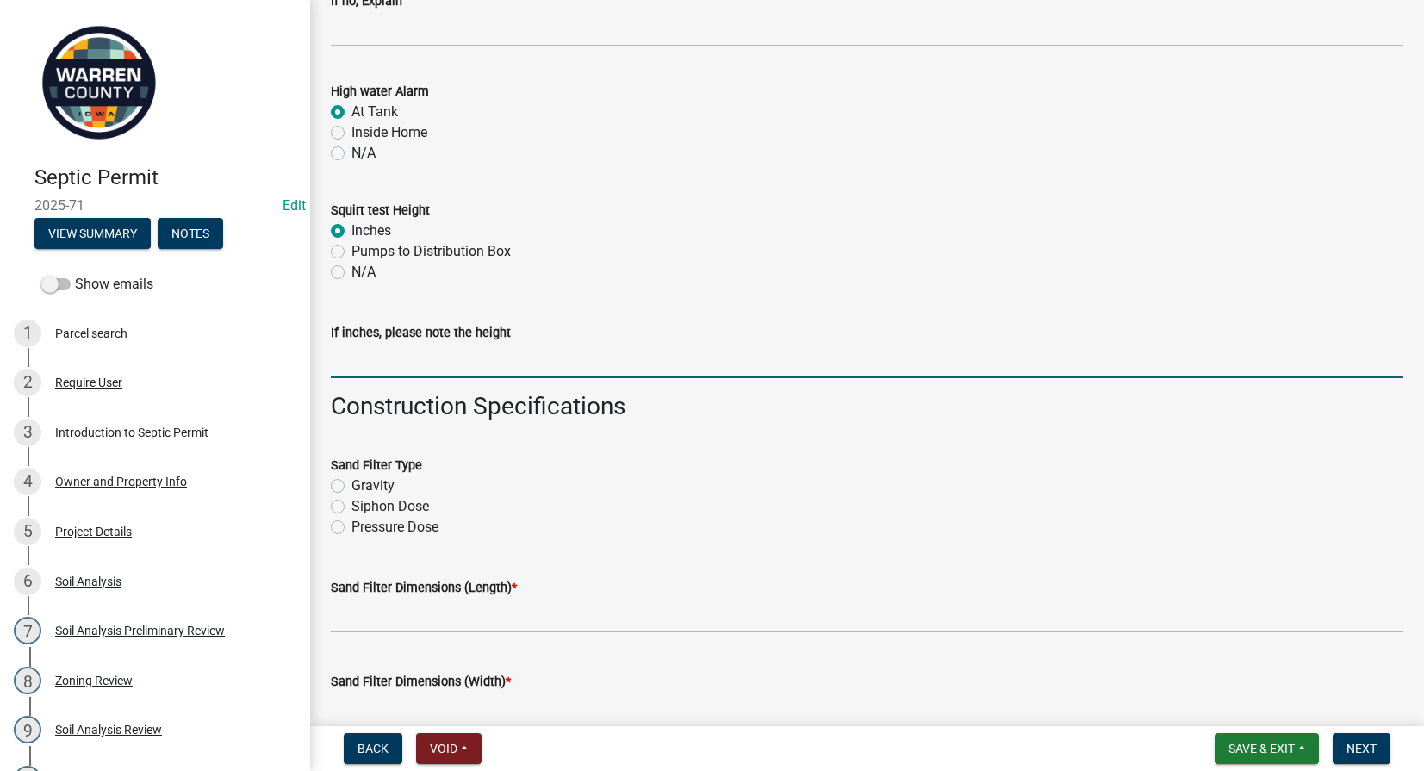
click at [368, 365] on input "If inches, please note the height" at bounding box center [867, 360] width 1073 height 35
type input "36""
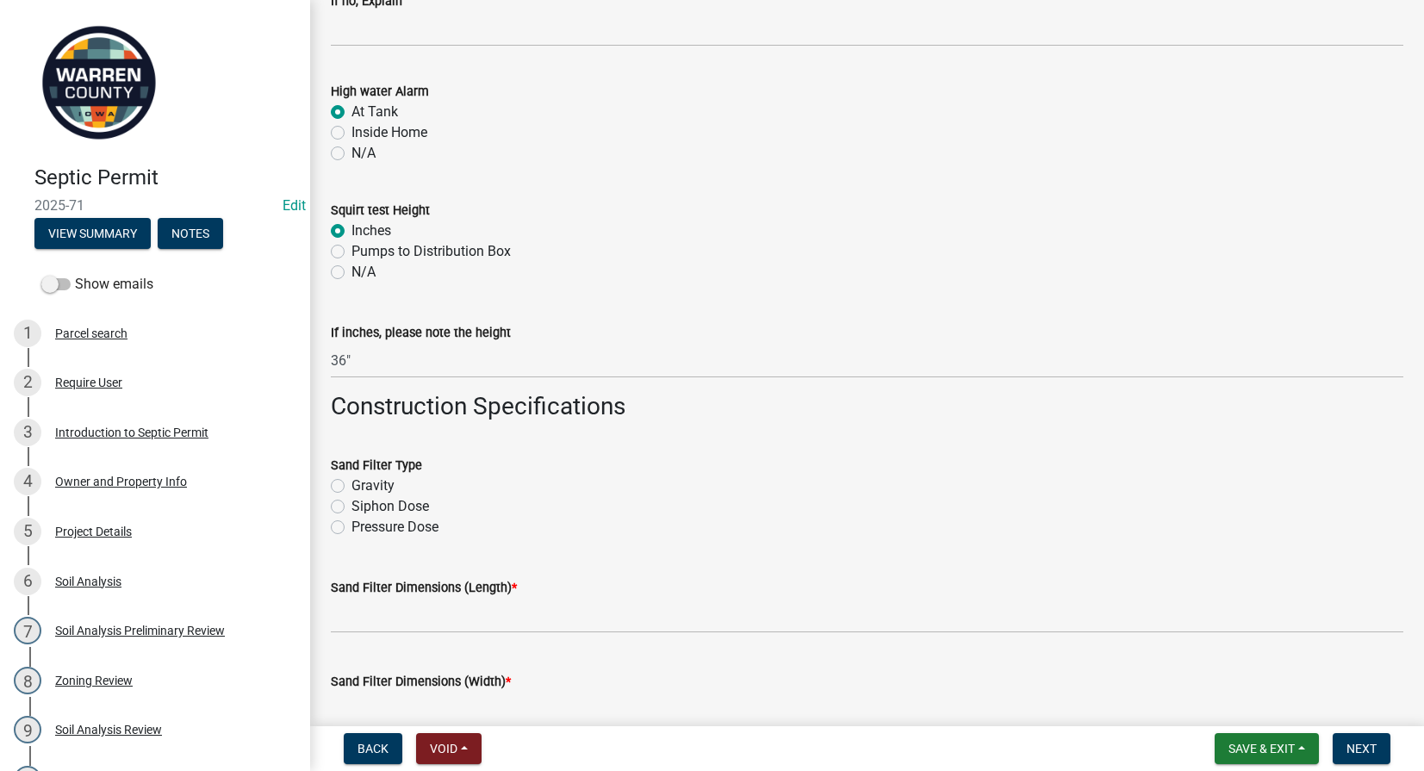
click at [352, 527] on label "Pressure Dose" at bounding box center [395, 527] width 87 height 21
click at [352, 527] on input "Pressure Dose" at bounding box center [357, 522] width 11 height 11
radio input "true"
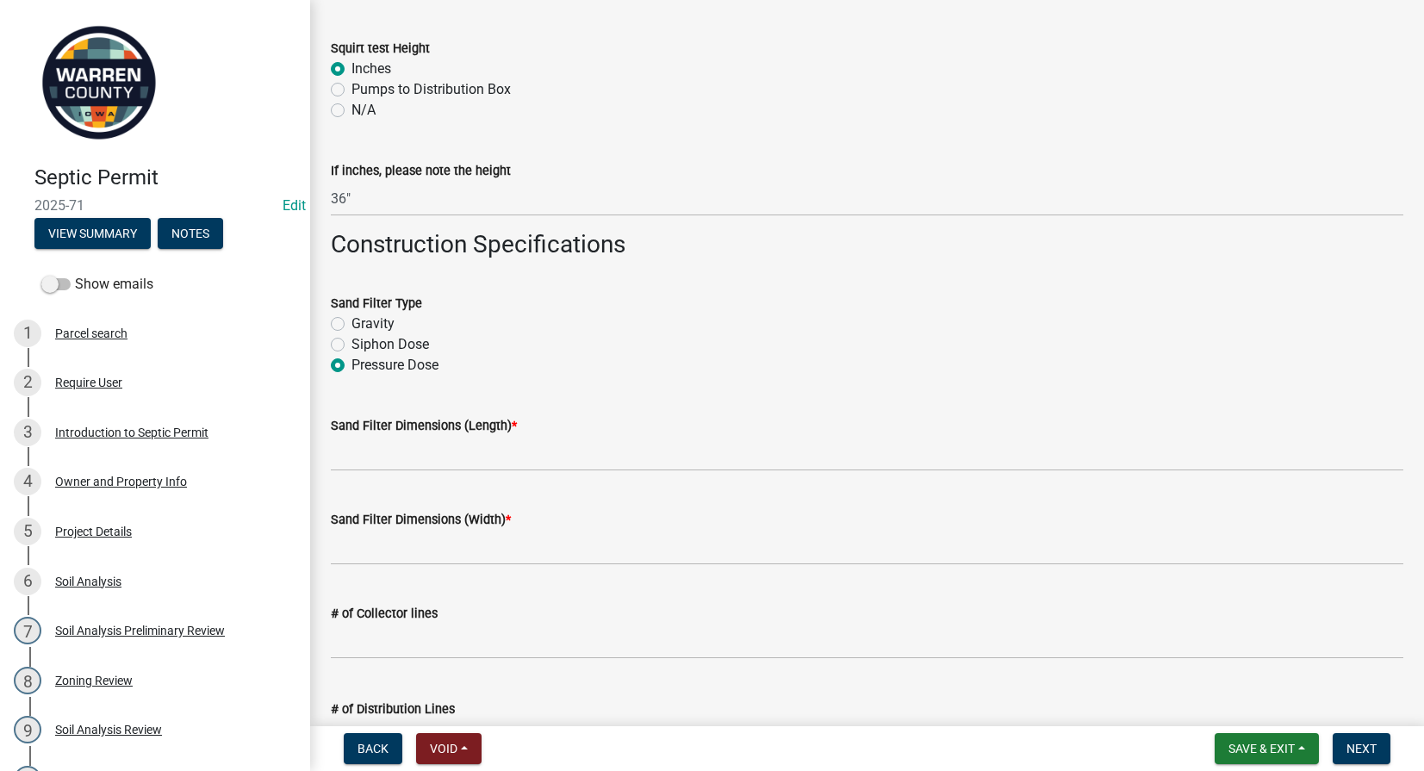
scroll to position [2815, 0]
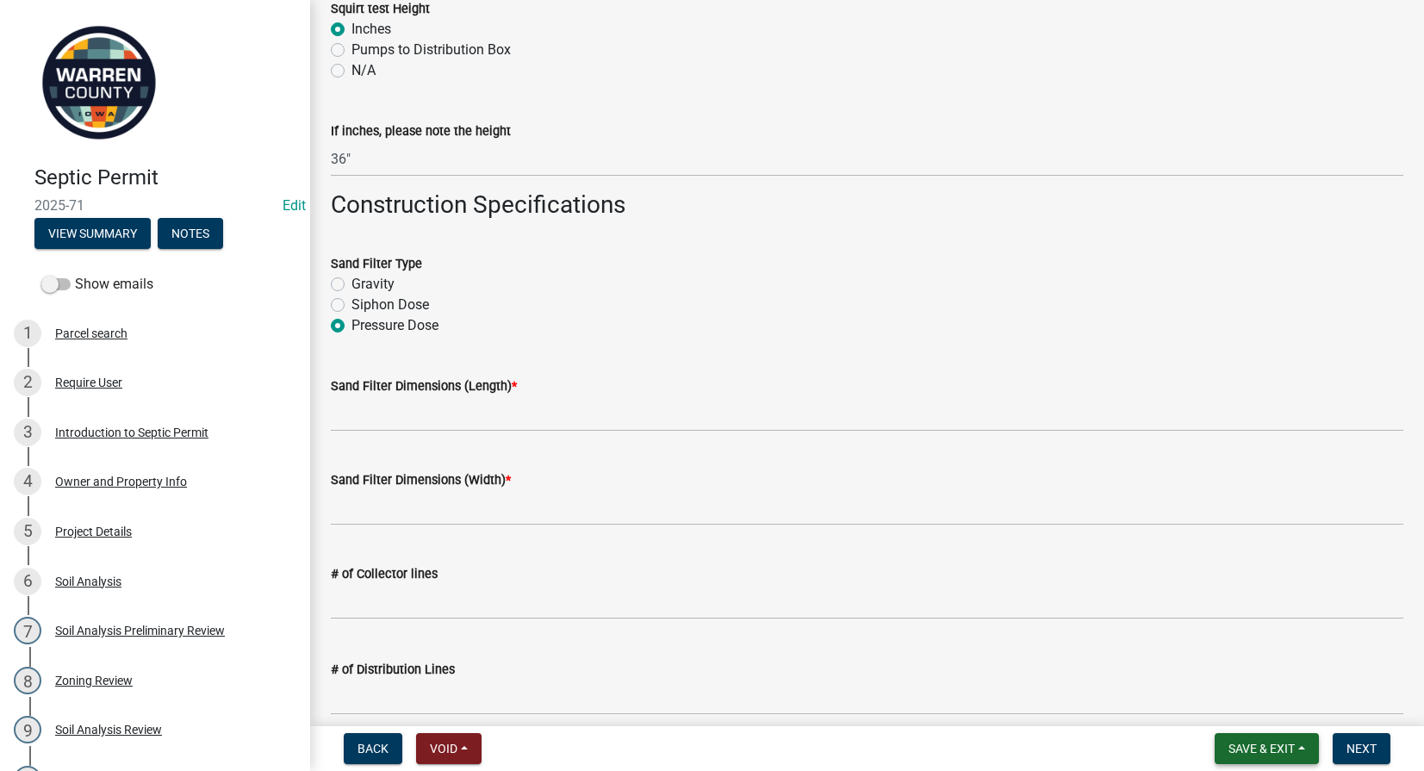
click at [1272, 742] on span "Save & Exit" at bounding box center [1262, 749] width 66 height 14
click at [1256, 703] on button "Save & Exit" at bounding box center [1250, 703] width 138 height 41
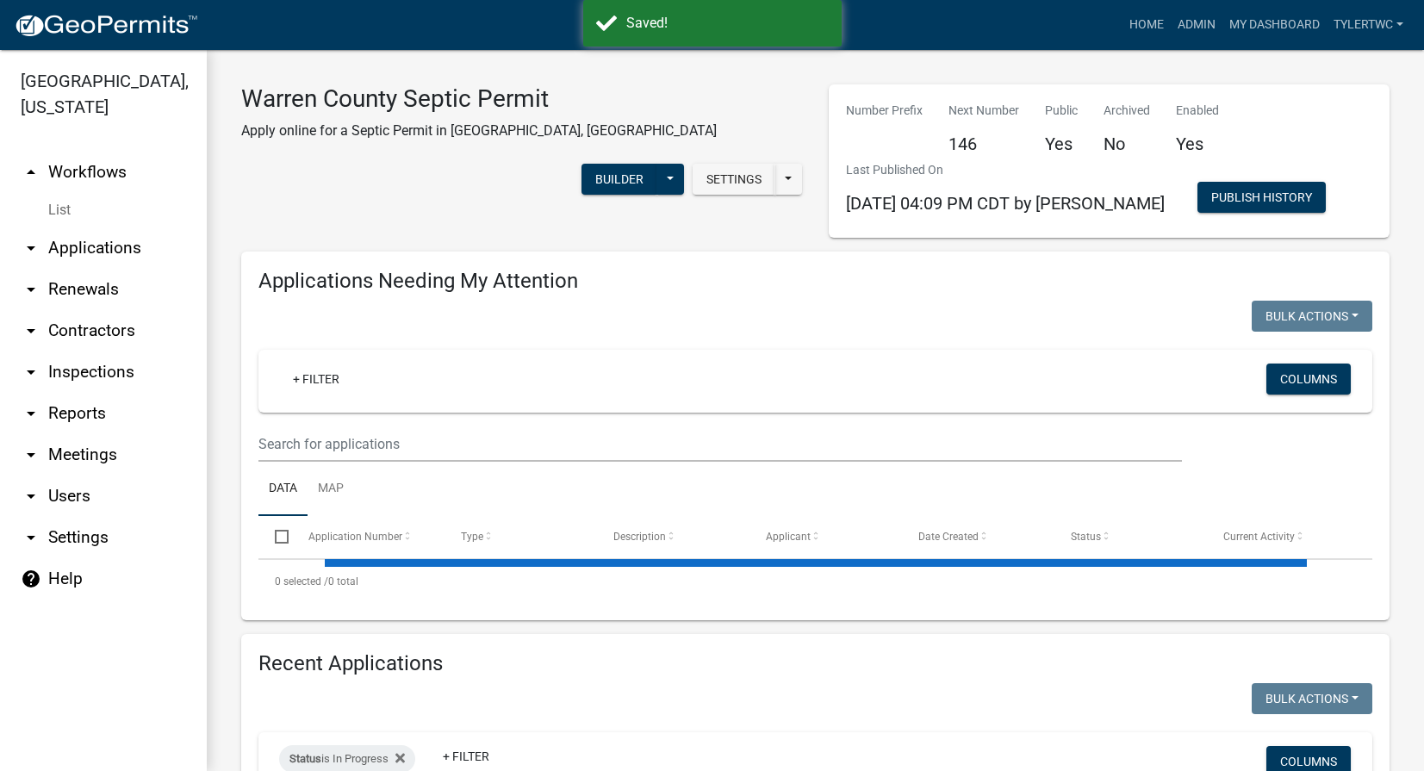
select select "2: 50"
select select "3: 100"
